Goal: Check status: Check status

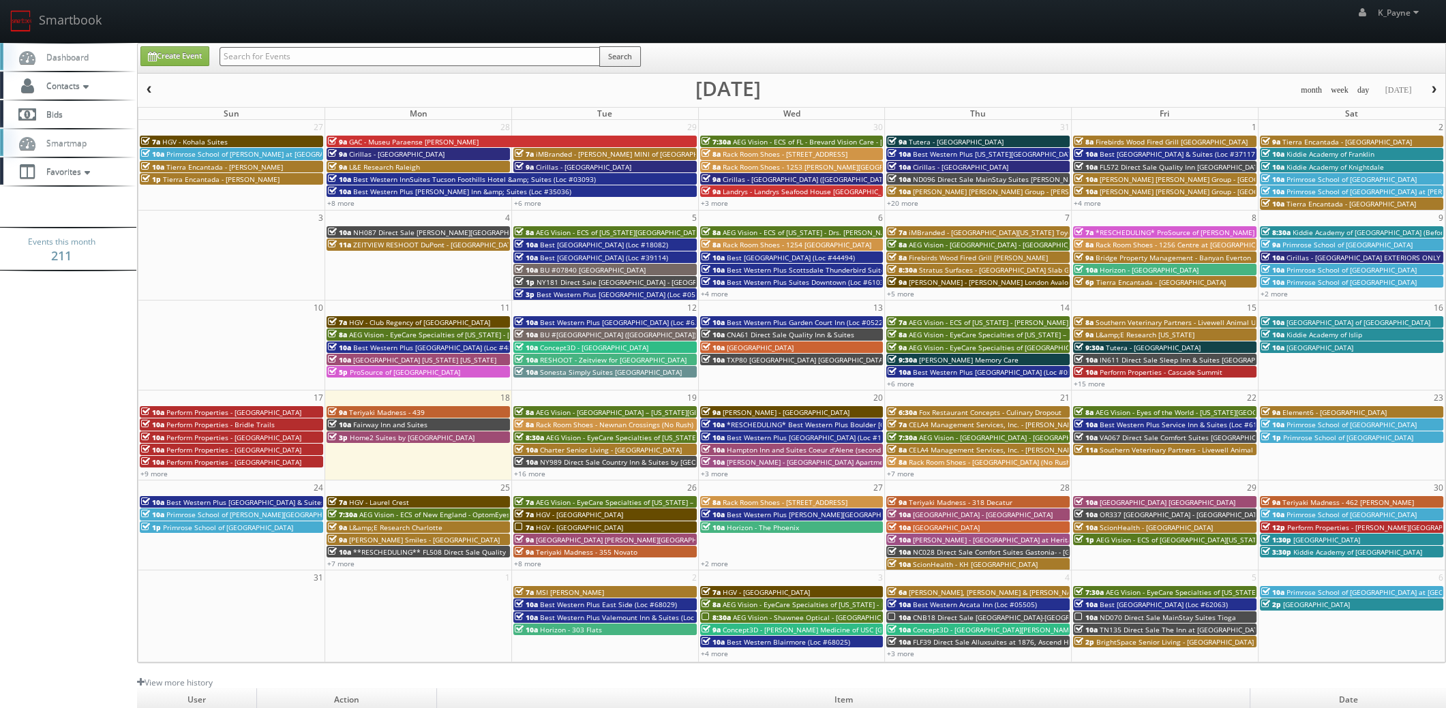
click at [256, 55] on input "text" at bounding box center [410, 56] width 380 height 19
type input "18082"
click at [633, 61] on button "Search" at bounding box center [620, 56] width 42 height 20
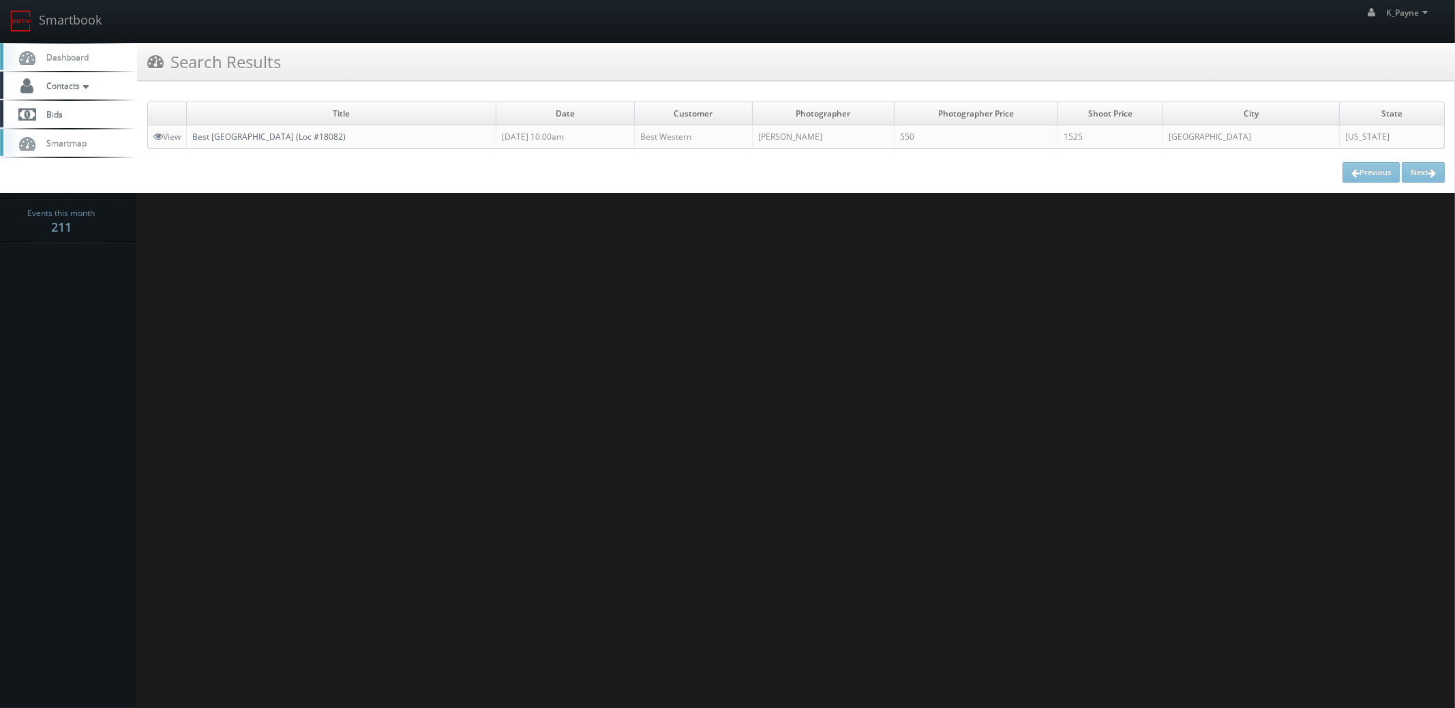
click at [333, 134] on link "Best Western Richmond Hotel (Loc #18082)" at bounding box center [268, 137] width 153 height 12
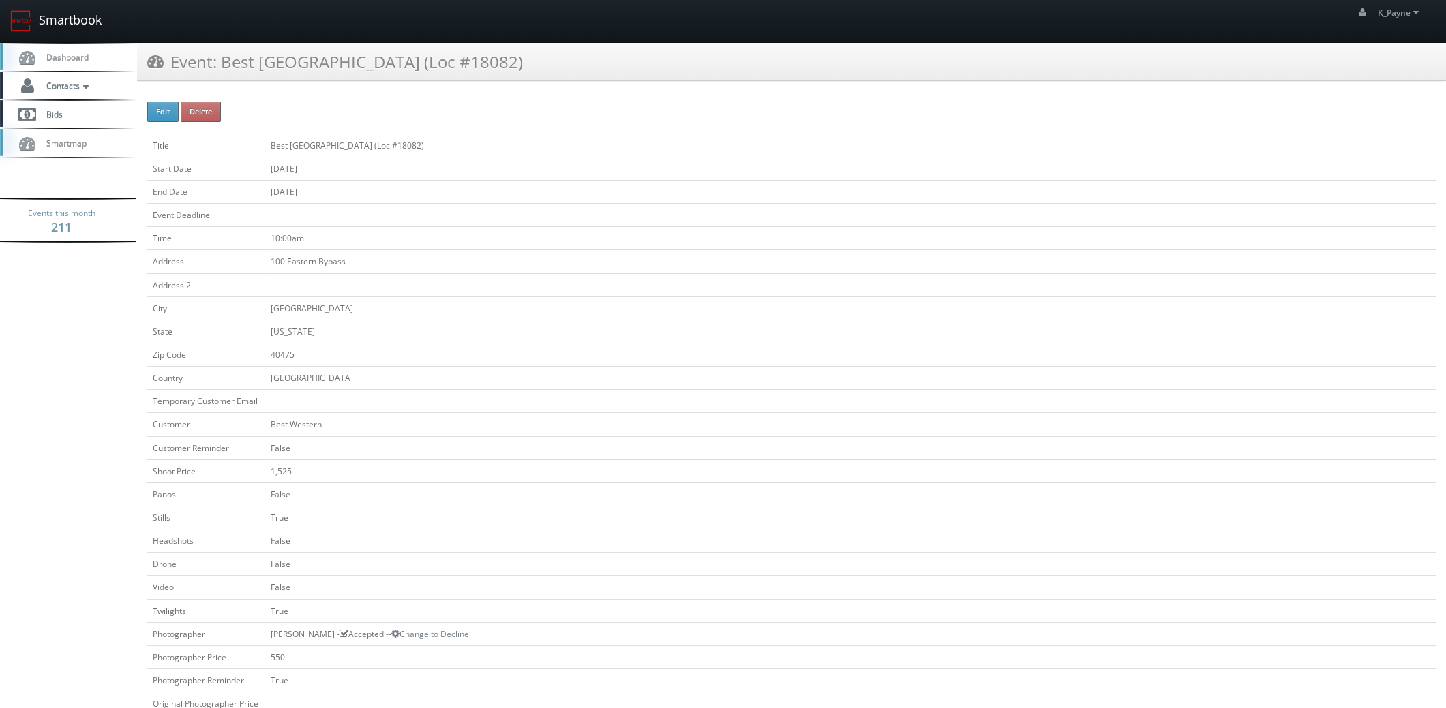
click at [86, 22] on link "Smartbook" at bounding box center [56, 21] width 112 height 42
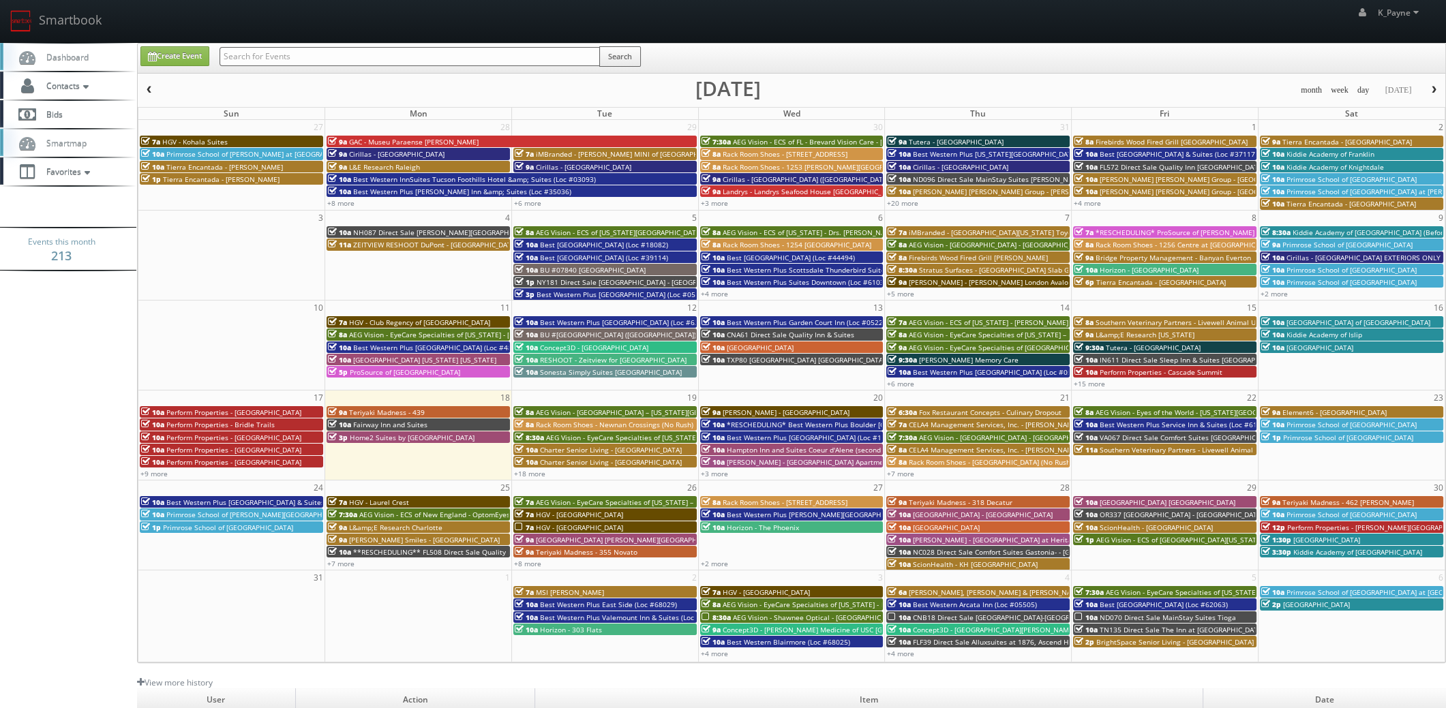
click at [249, 55] on input "text" at bounding box center [410, 56] width 380 height 19
paste input "harrisonburg"
type input "harrisonburg"
